Goal: Navigation & Orientation: Go to known website

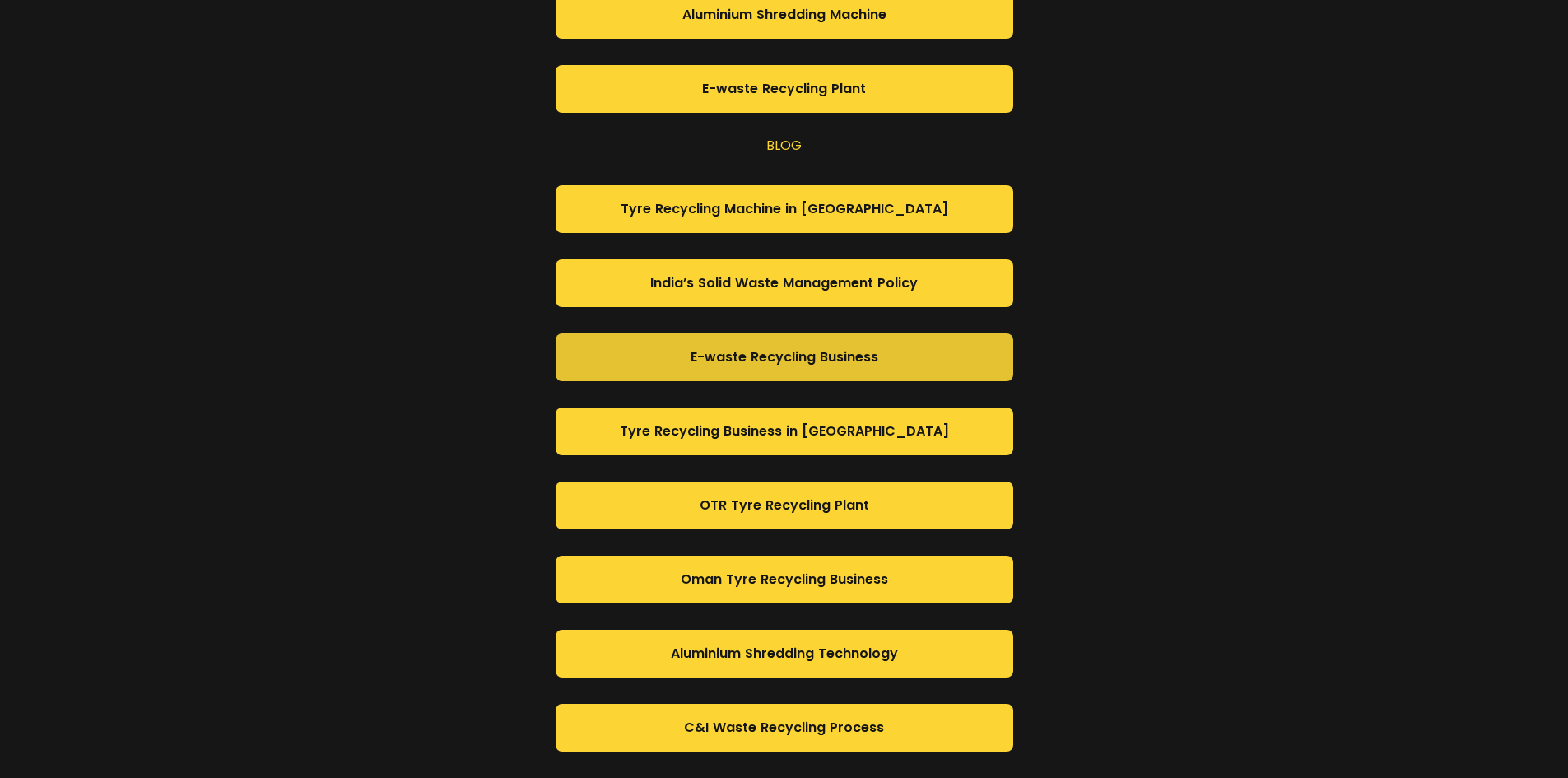
scroll to position [980, 0]
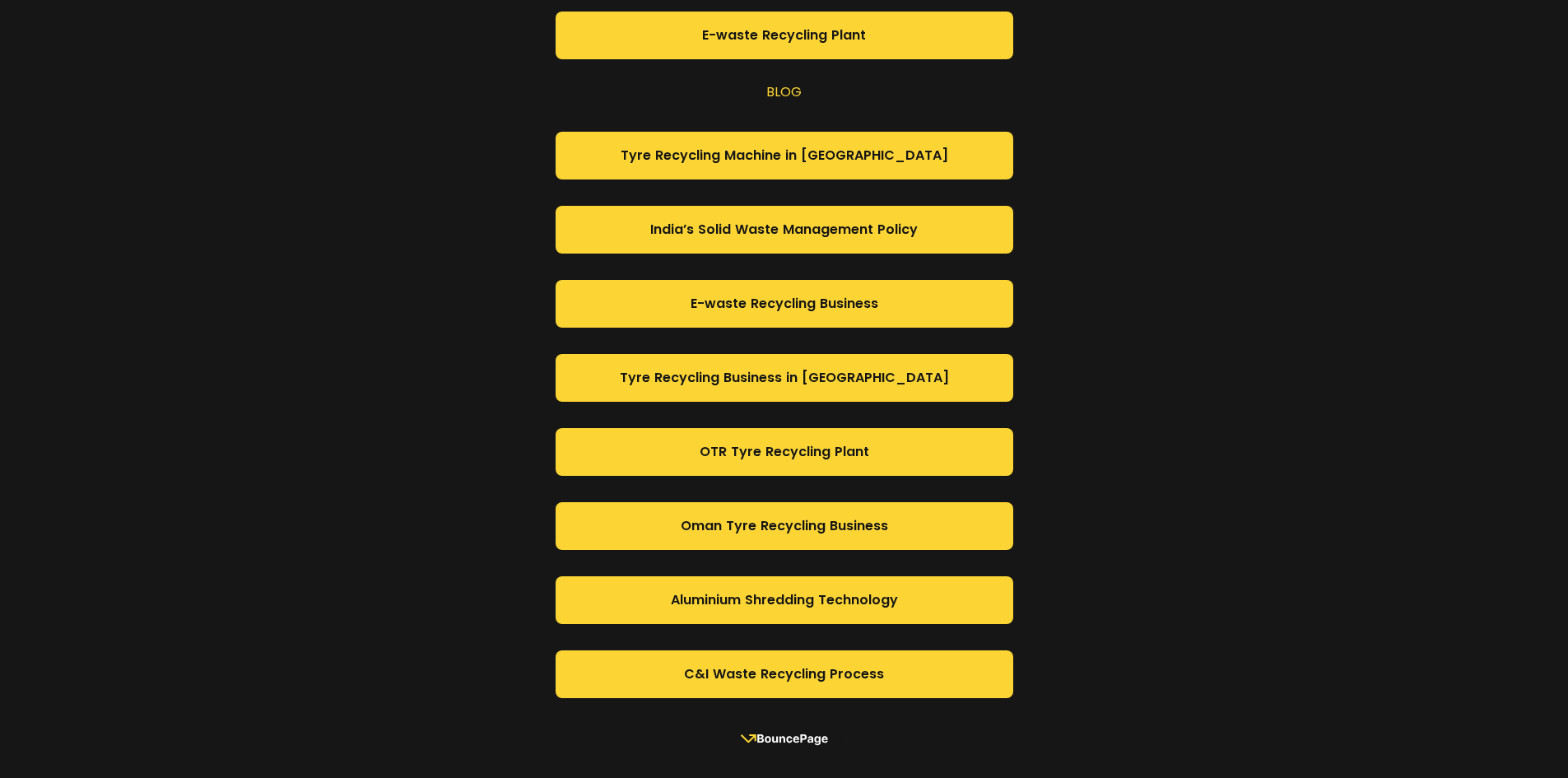
click at [793, 736] on rect at bounding box center [784, 738] width 113 height 41
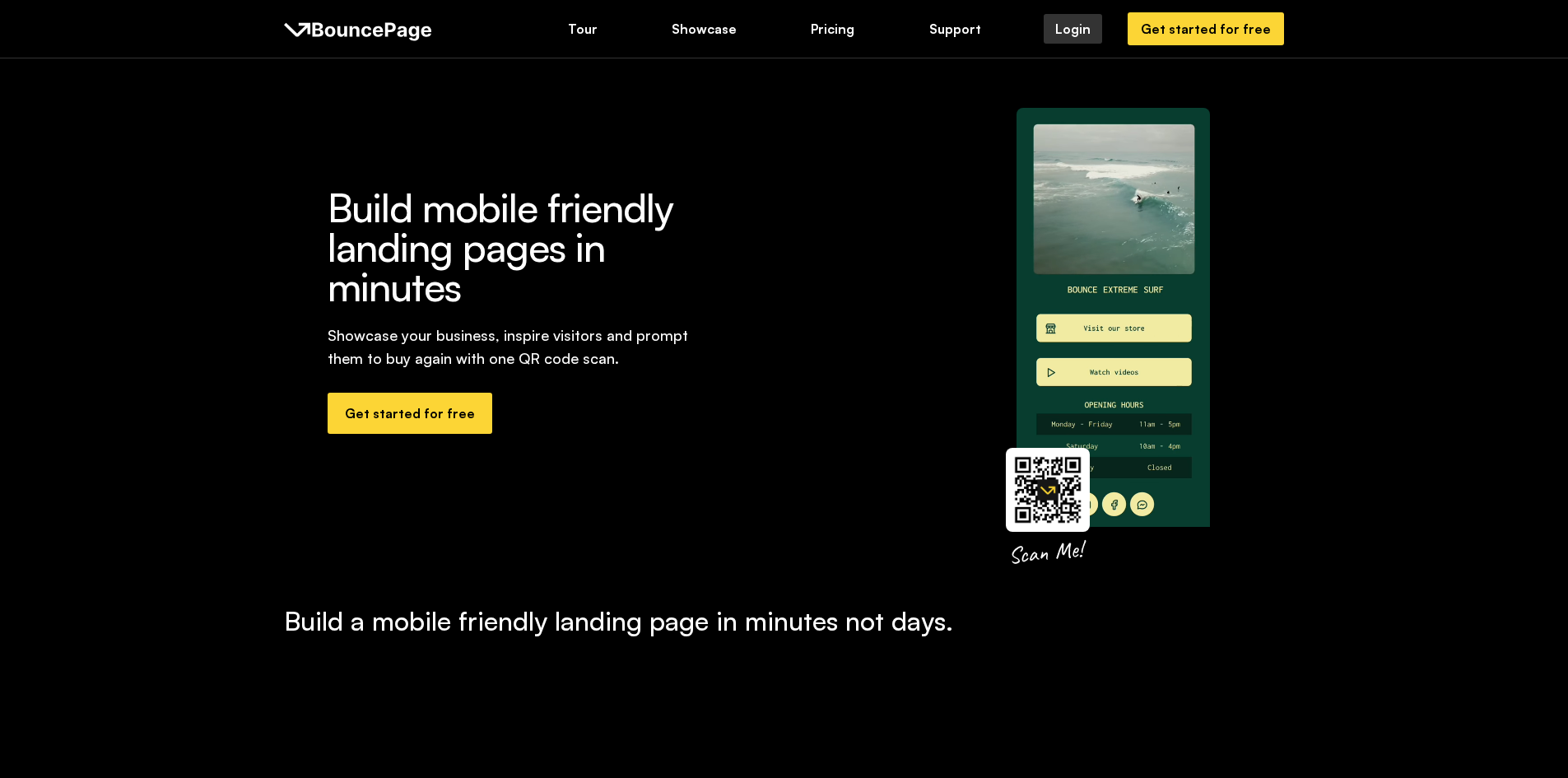
click at [1090, 26] on div "Login" at bounding box center [1073, 28] width 35 height 18
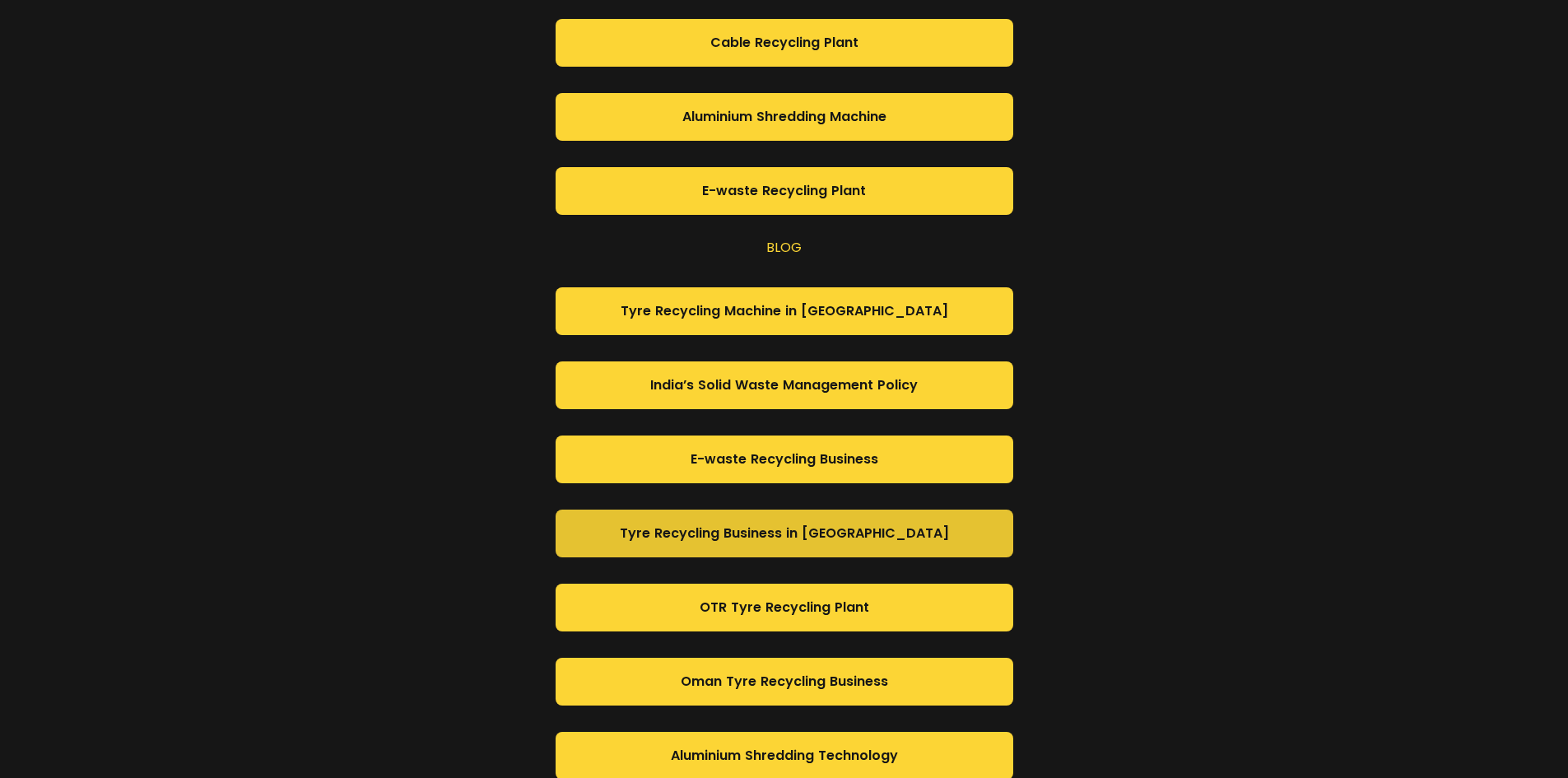
scroll to position [1054, 0]
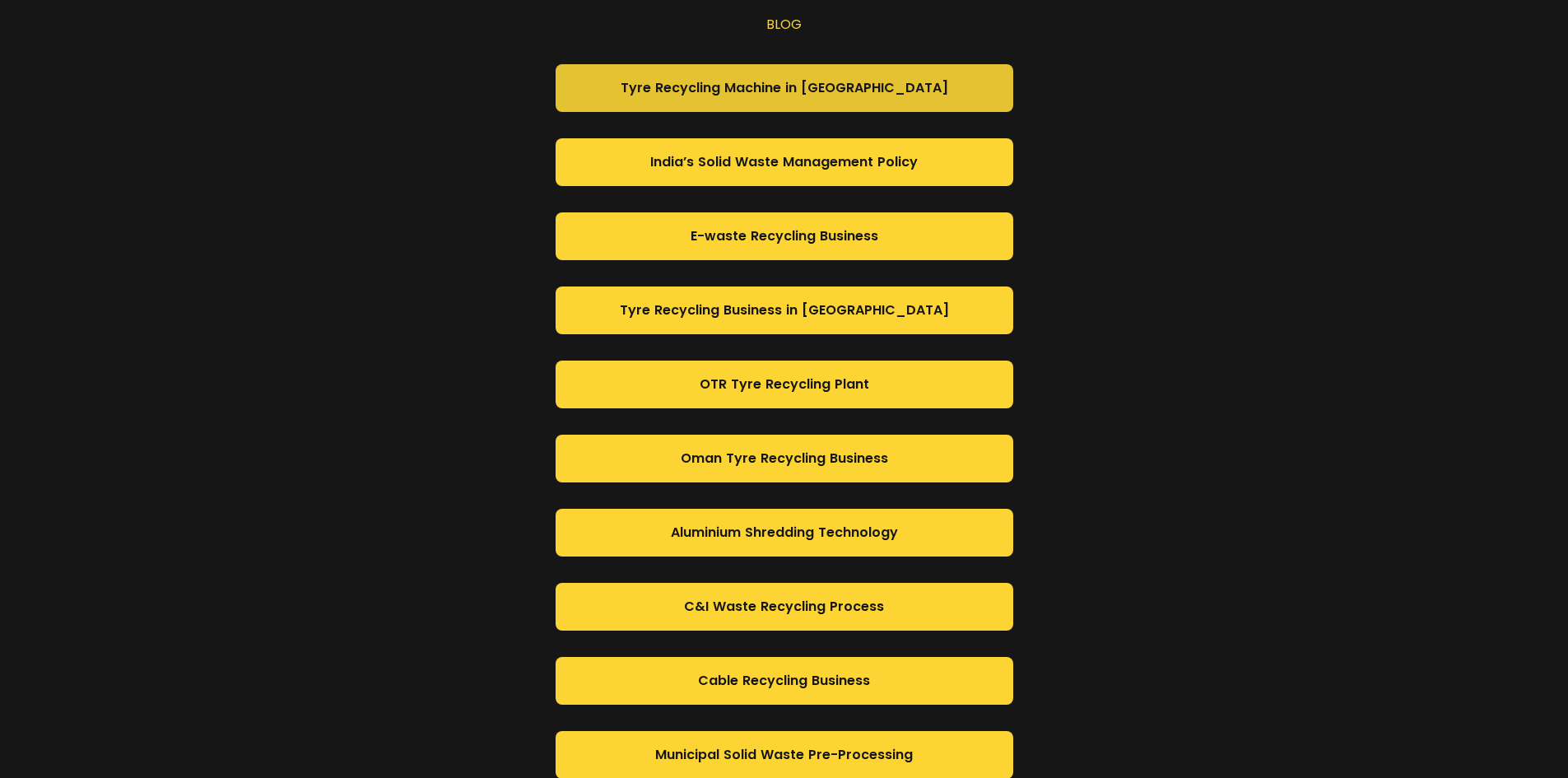
scroll to position [1127, 0]
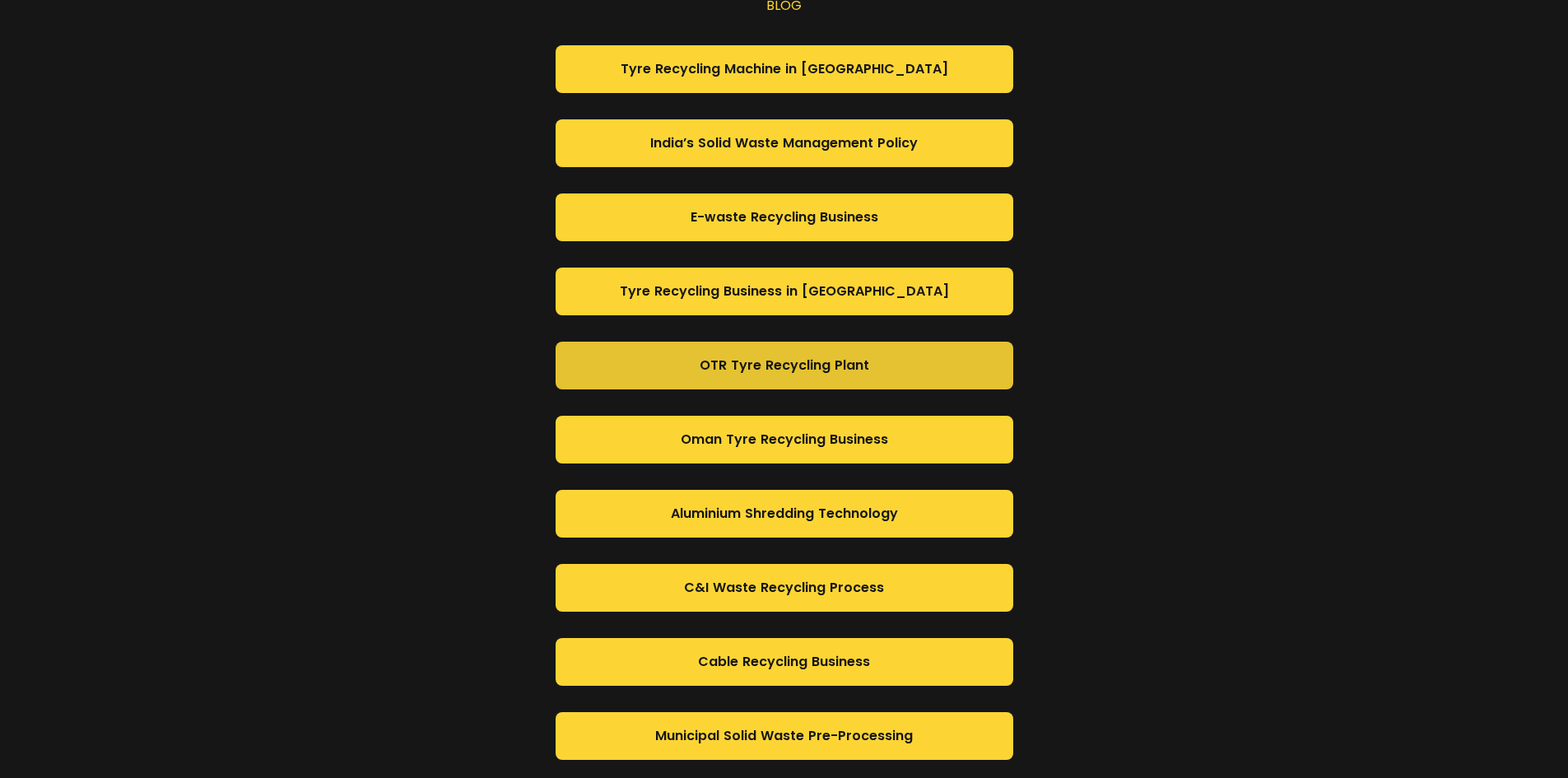
scroll to position [1127, 0]
